Goal: Information Seeking & Learning: Learn about a topic

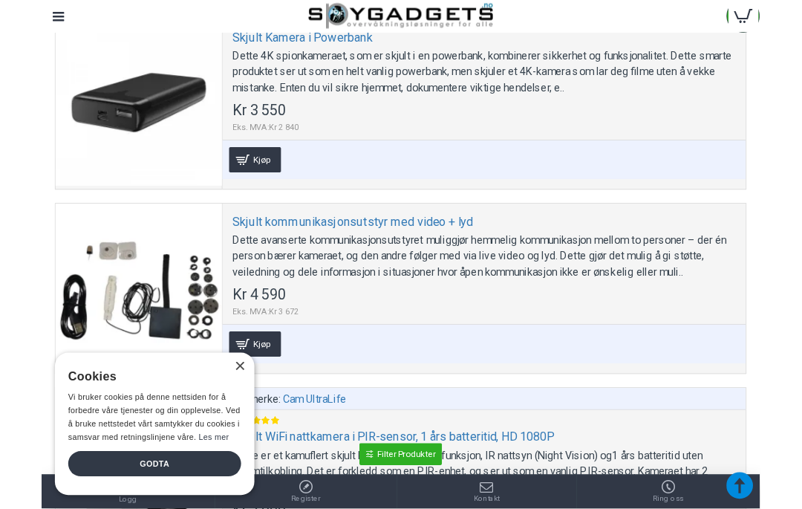
scroll to position [4894, 0]
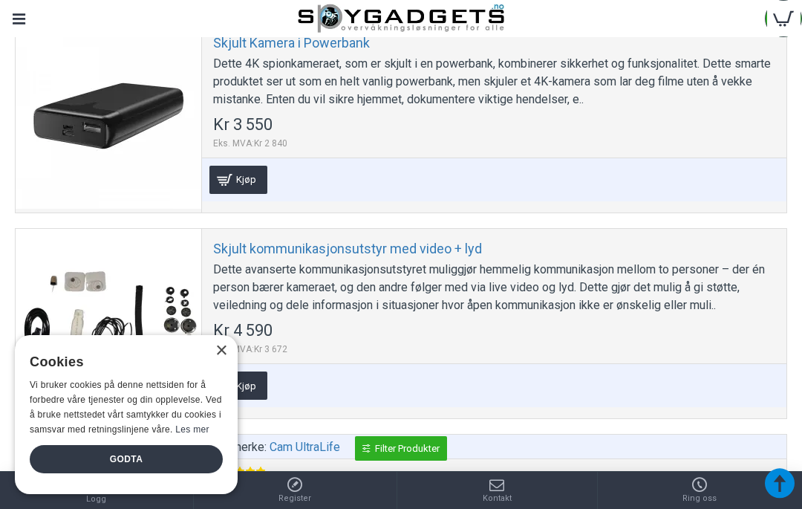
click at [336, 51] on link "Skjult Kamera i Powerbank" at bounding box center [291, 42] width 157 height 17
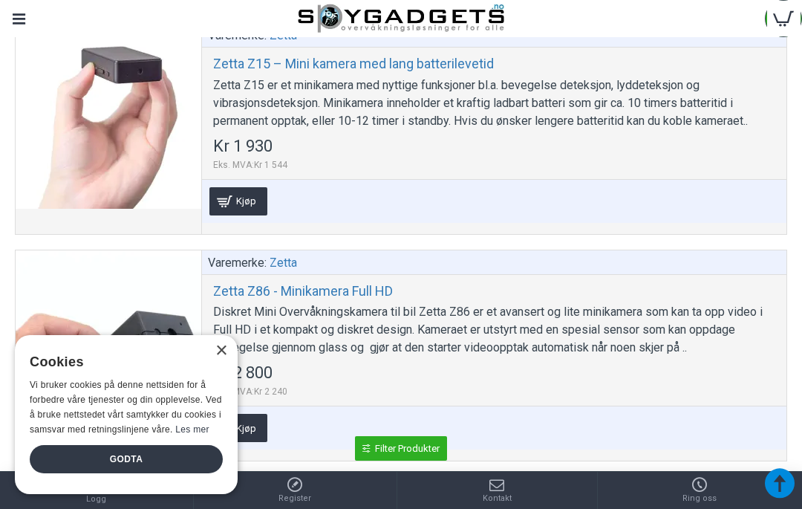
scroll to position [7208, 0]
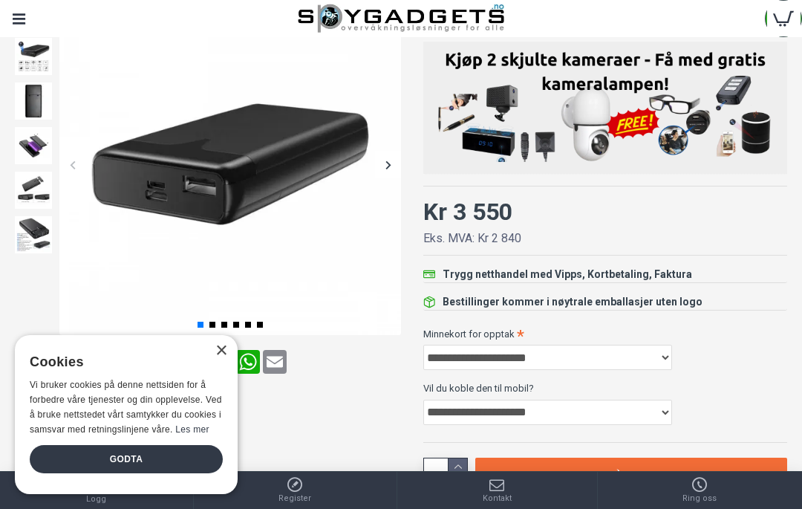
scroll to position [207, 0]
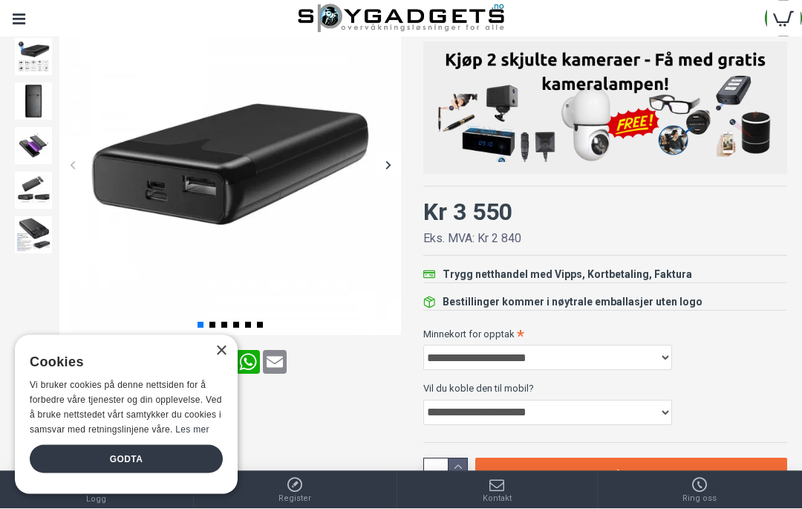
click at [26, 108] on img at bounding box center [33, 101] width 37 height 37
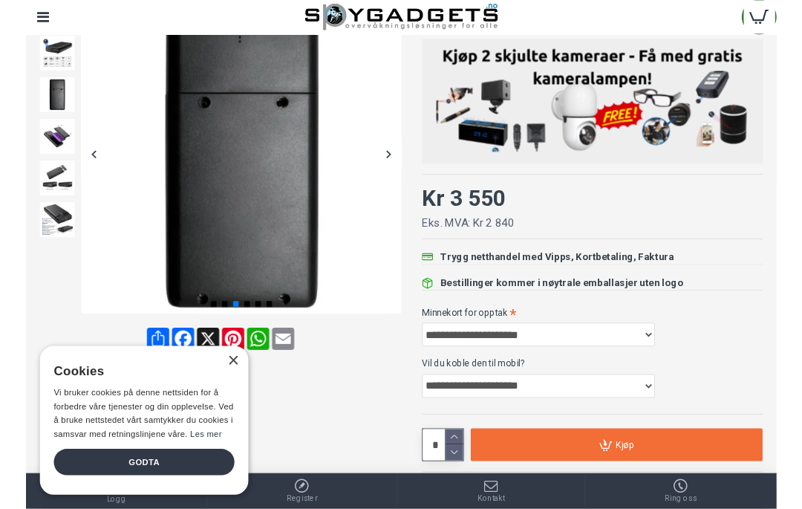
scroll to position [207, 0]
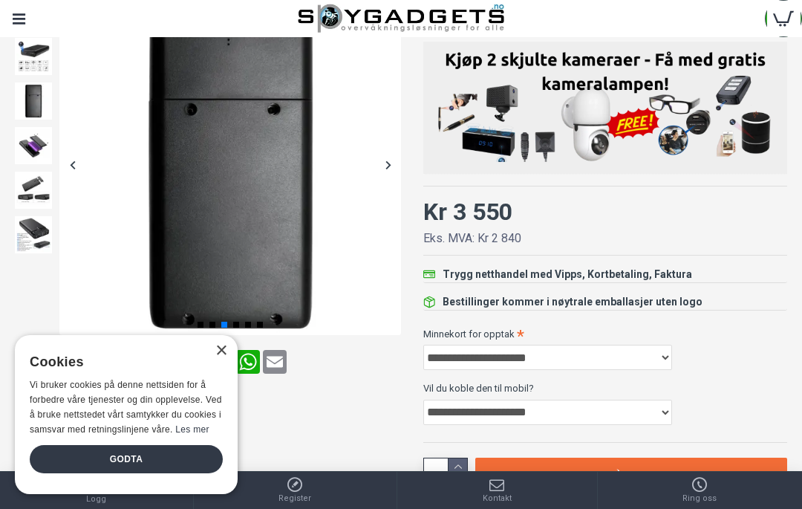
click at [33, 152] on img at bounding box center [33, 145] width 37 height 37
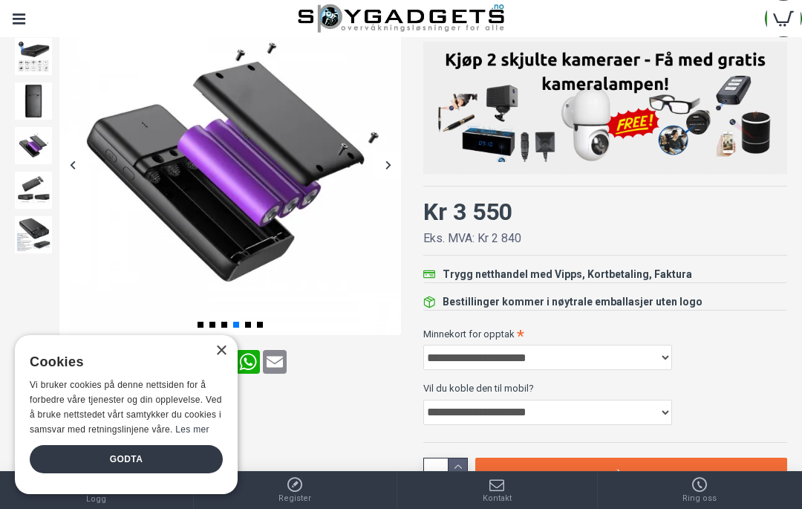
click at [36, 173] on img at bounding box center [33, 190] width 37 height 37
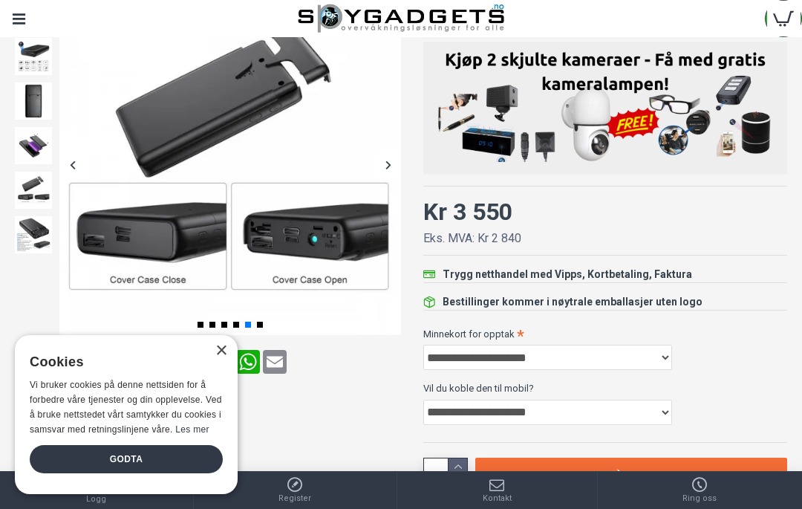
click at [33, 228] on img at bounding box center [33, 234] width 37 height 37
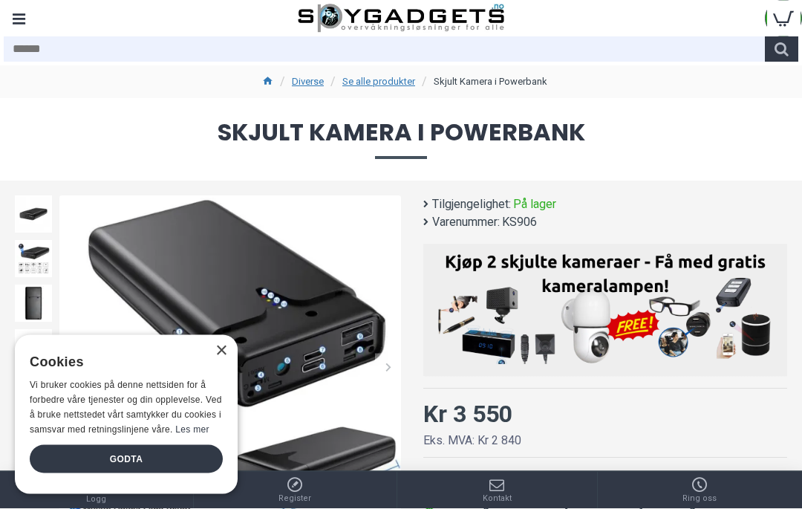
scroll to position [0, 0]
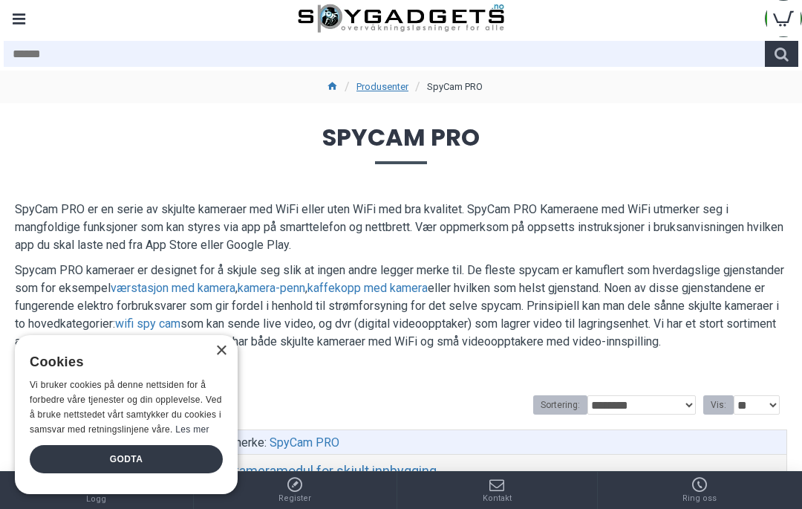
click at [19, 13] on div "Menu" at bounding box center [18, 18] width 37 height 37
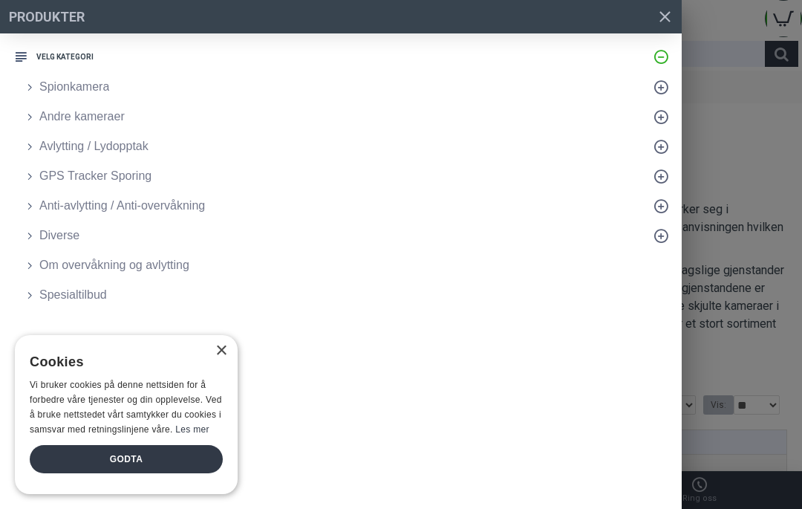
click at [52, 86] on span "Spionkamera" at bounding box center [74, 87] width 70 height 18
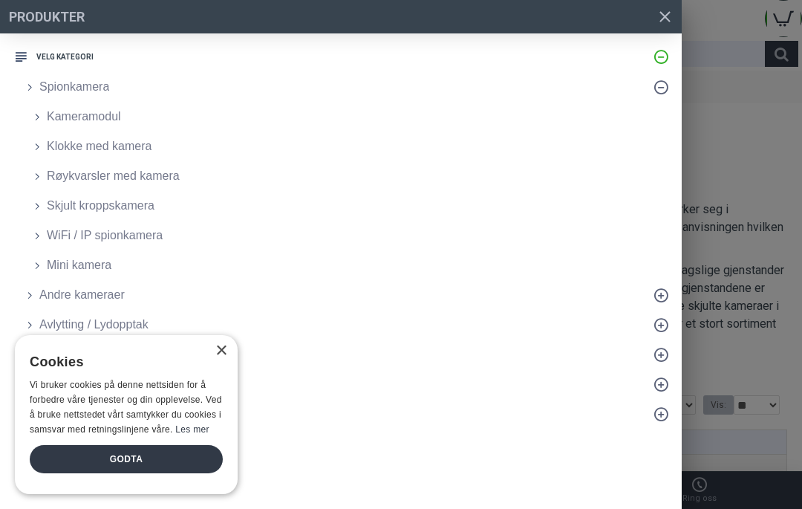
click at [133, 234] on span "WiFi / IP spionkamera" at bounding box center [105, 236] width 116 height 18
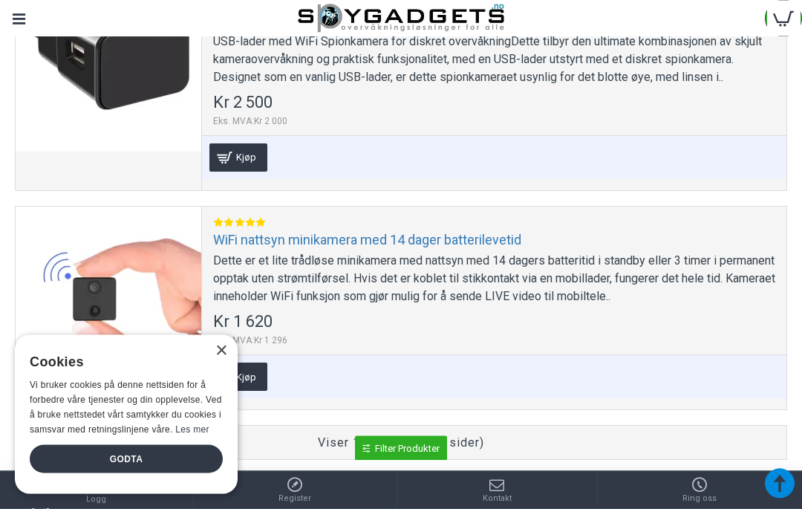
scroll to position [3764, 0]
